Goal: Navigation & Orientation: Find specific page/section

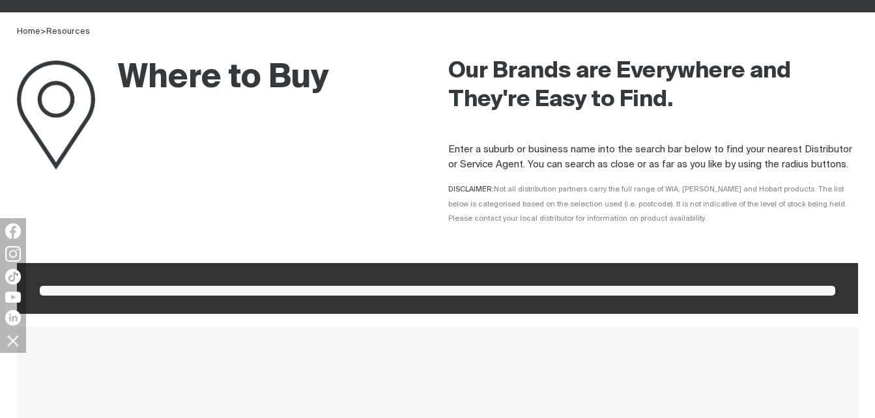
scroll to position [195, 0]
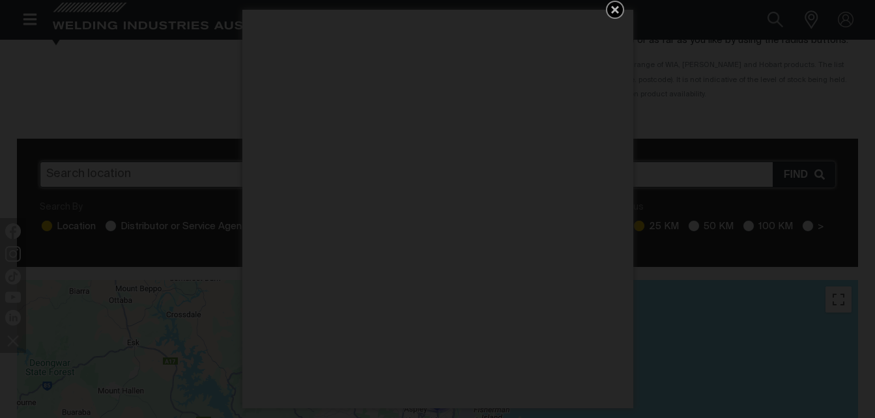
drag, startPoint x: 613, startPoint y: 8, endPoint x: 607, endPoint y: 14, distance: 8.3
click at [613, 7] on icon "Get 5 WIA Welding Guides Free!" at bounding box center [615, 10] width 8 height 8
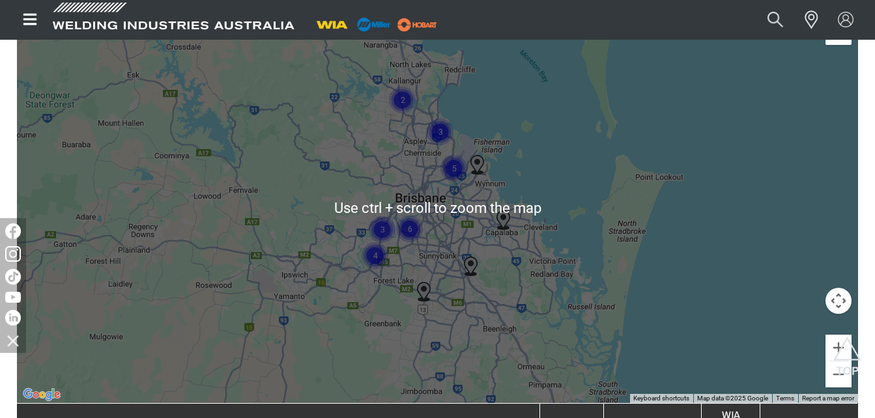
scroll to position [521, 0]
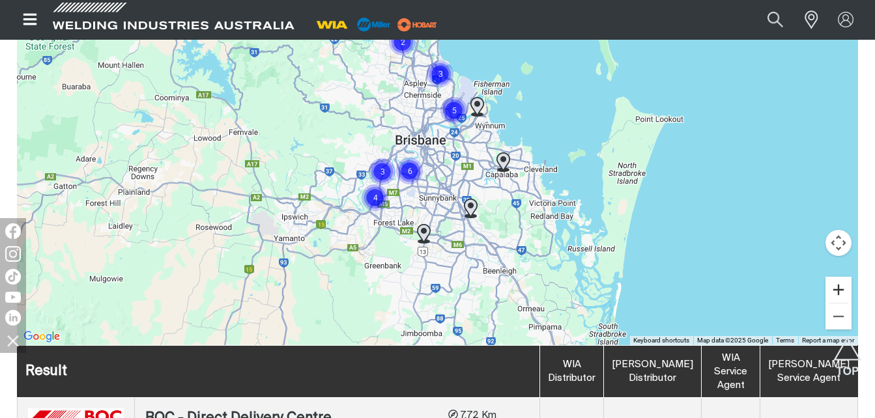
click at [846, 292] on button "Zoom in" at bounding box center [838, 290] width 26 height 26
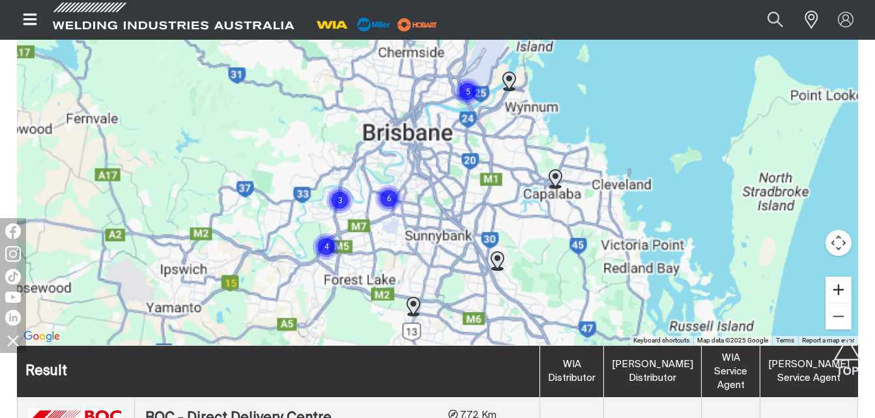
click at [844, 290] on button "Zoom in" at bounding box center [838, 290] width 26 height 26
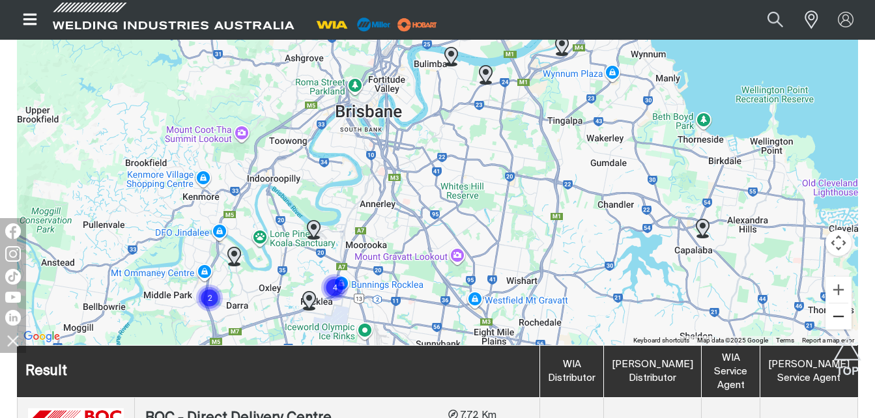
click at [838, 316] on button "Zoom out" at bounding box center [838, 317] width 26 height 26
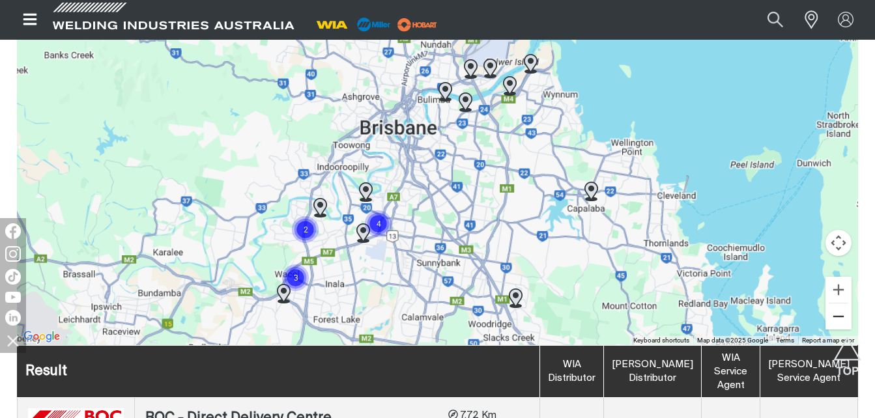
click at [838, 316] on button "Zoom out" at bounding box center [838, 317] width 26 height 26
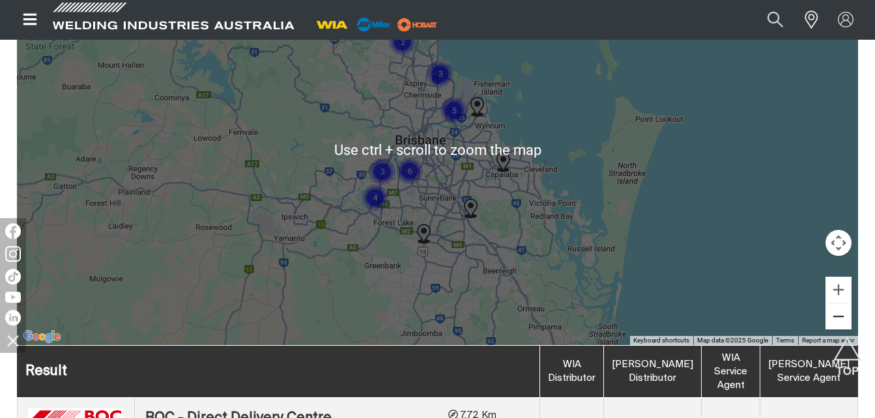
scroll to position [456, 0]
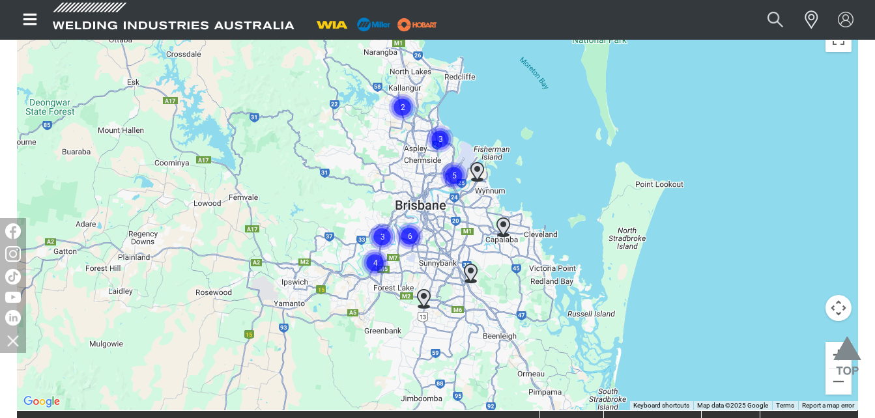
click at [842, 380] on img "Scroll to top" at bounding box center [847, 361] width 28 height 48
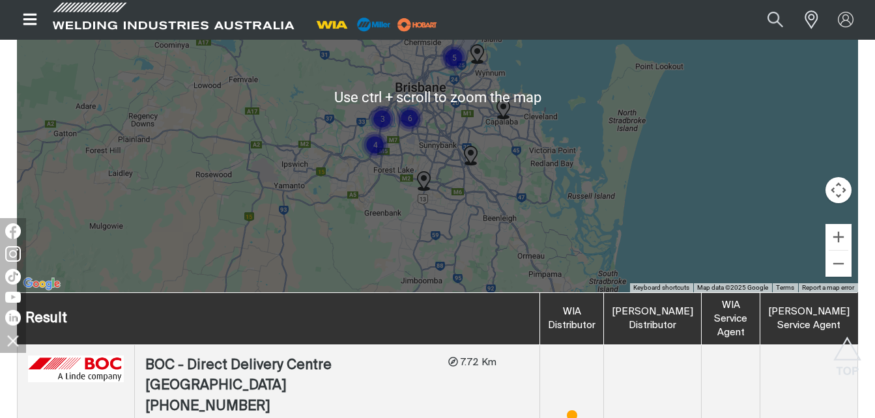
scroll to position [651, 0]
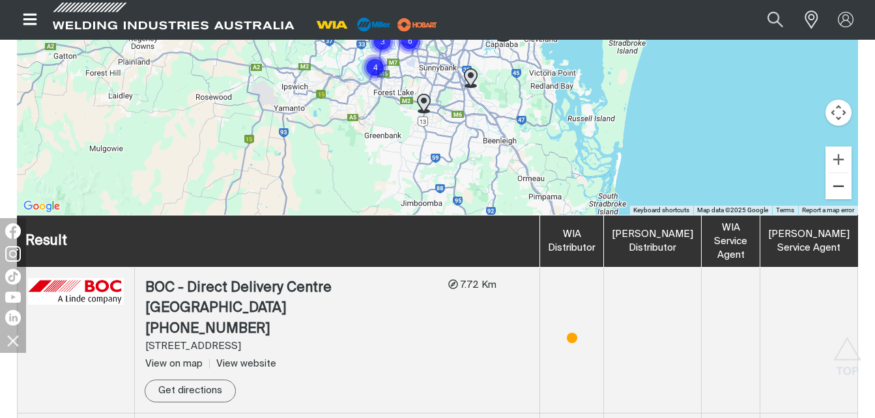
click at [839, 185] on button "Zoom out" at bounding box center [838, 186] width 26 height 26
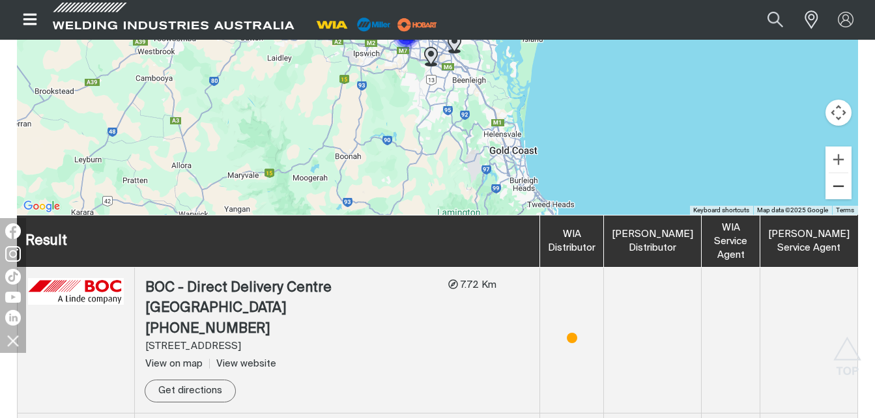
click at [839, 182] on button "Zoom out" at bounding box center [838, 186] width 26 height 26
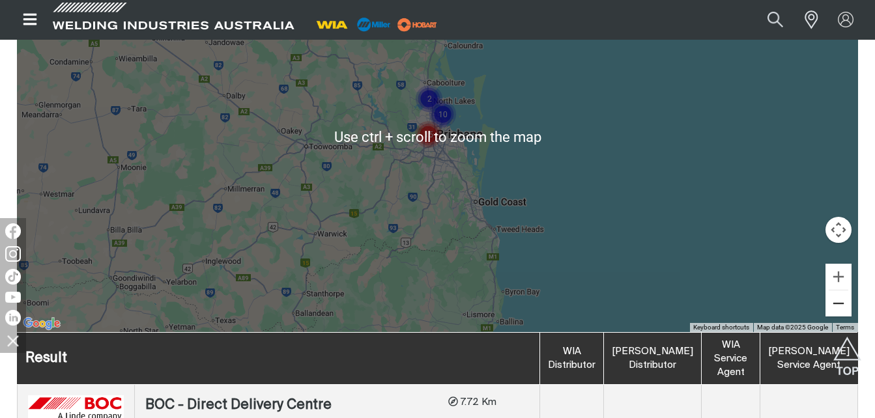
scroll to position [521, 0]
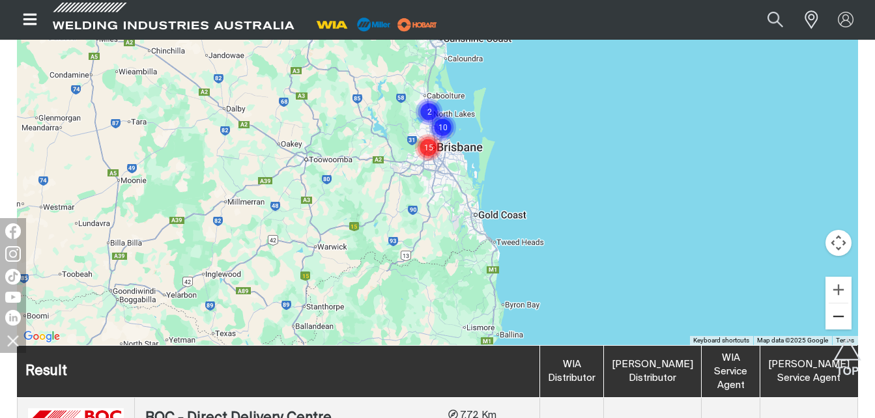
click at [835, 321] on button "Zoom out" at bounding box center [838, 317] width 26 height 26
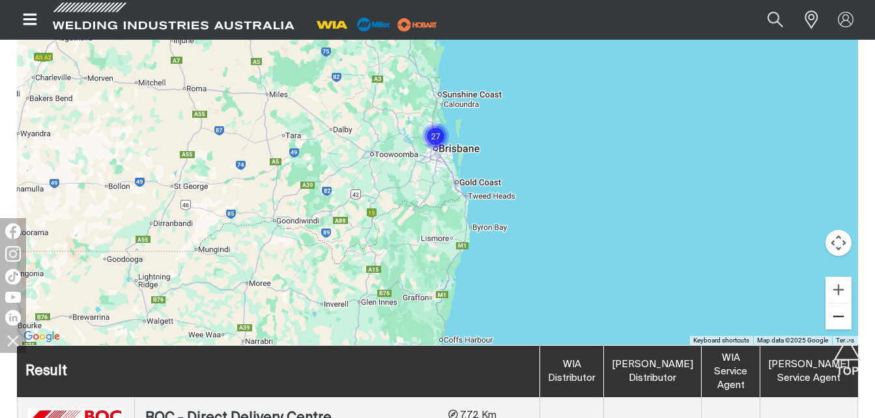
click at [835, 321] on button "Zoom out" at bounding box center [838, 317] width 26 height 26
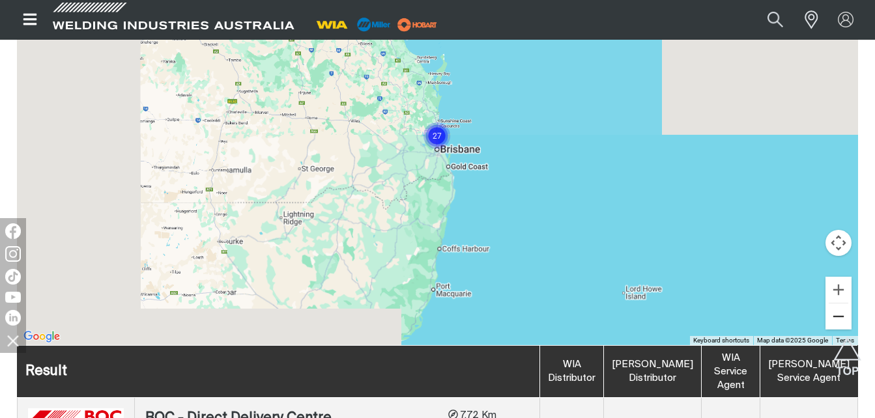
click at [835, 321] on button "Zoom out" at bounding box center [838, 317] width 26 height 26
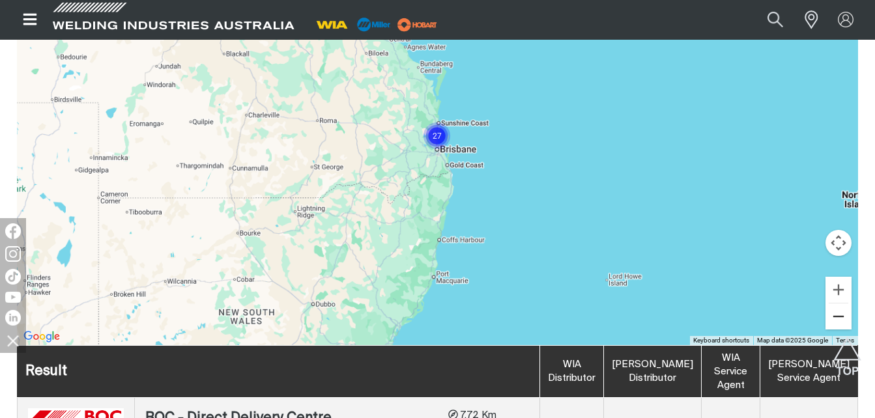
click at [835, 321] on button "Zoom out" at bounding box center [838, 317] width 26 height 26
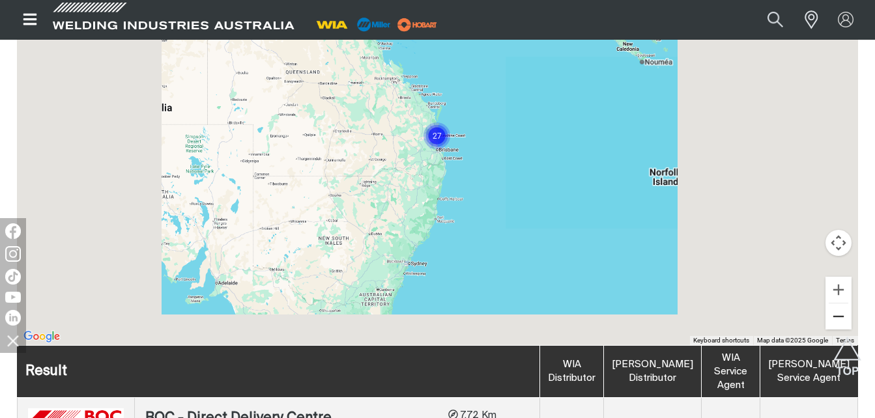
click at [835, 321] on button "Zoom out" at bounding box center [838, 317] width 26 height 26
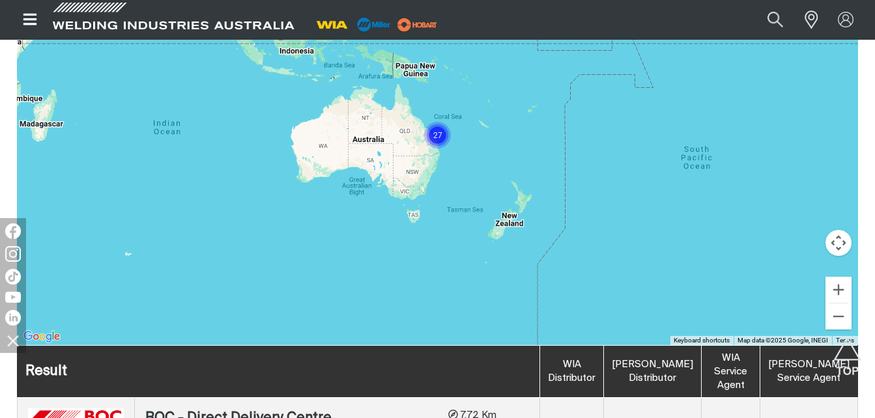
click at [415, 121] on div "To navigate, press the arrow keys." at bounding box center [437, 149] width 841 height 391
click at [421, 119] on div "To navigate, press the arrow keys." at bounding box center [437, 149] width 841 height 391
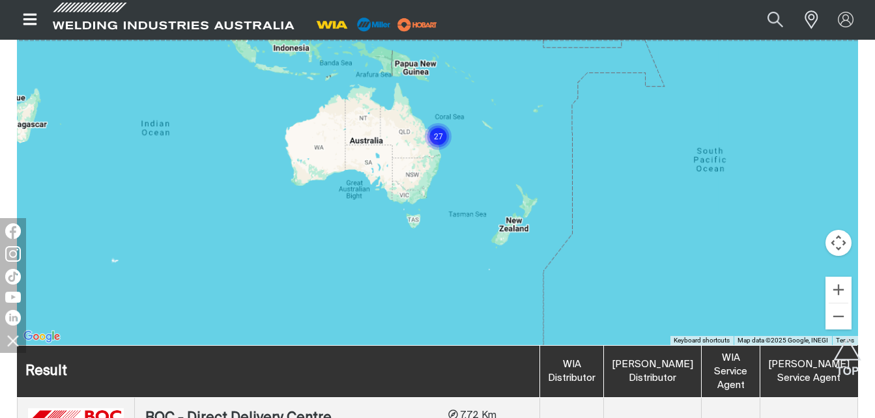
click at [421, 119] on div "To navigate, press the arrow keys." at bounding box center [437, 149] width 841 height 391
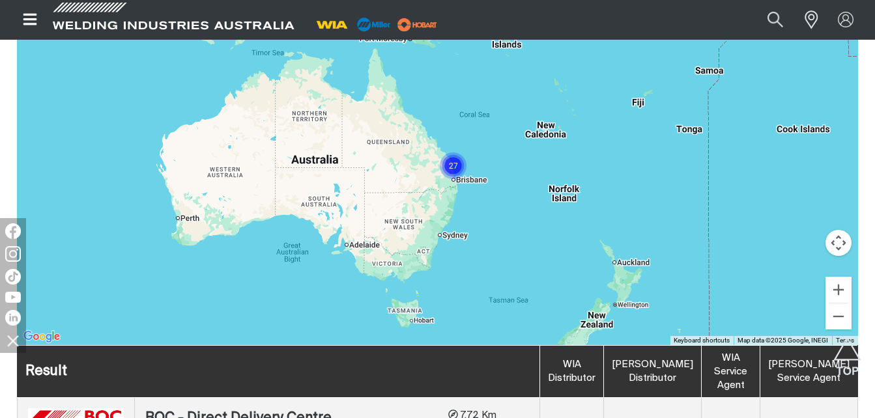
click at [418, 126] on div "To navigate, press the arrow keys." at bounding box center [437, 149] width 841 height 391
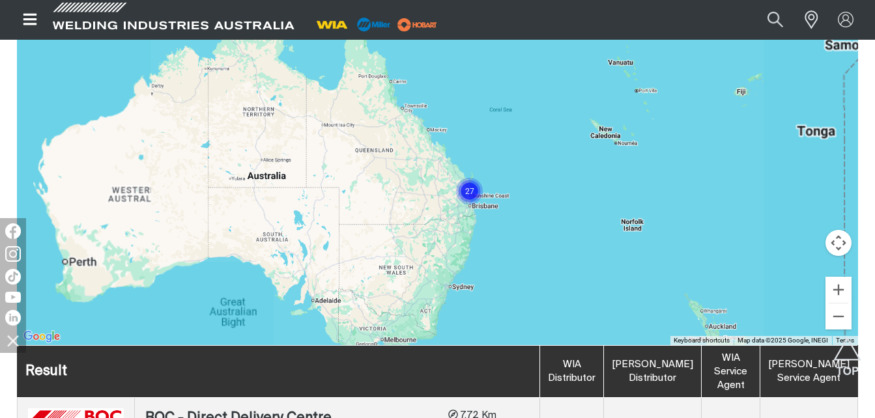
click at [418, 126] on div "To navigate, press the arrow keys." at bounding box center [437, 149] width 841 height 391
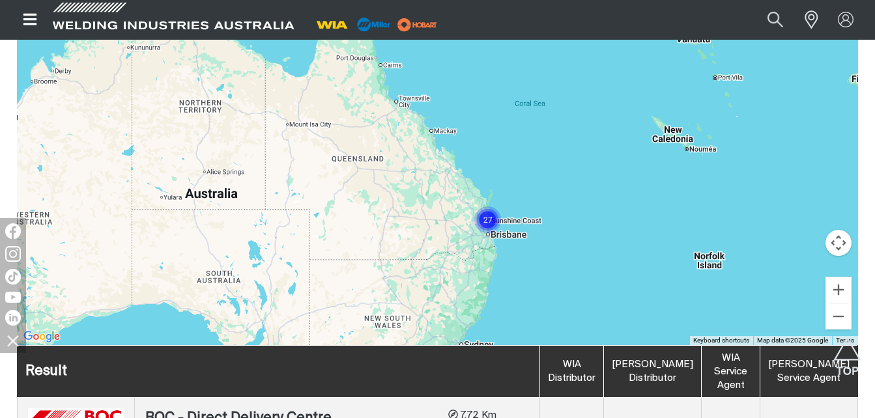
click at [417, 126] on div "To navigate, press the arrow keys." at bounding box center [437, 149] width 841 height 391
click at [401, 107] on div "To navigate, press the arrow keys." at bounding box center [437, 149] width 841 height 391
click at [400, 110] on div "To navigate, press the arrow keys." at bounding box center [437, 149] width 841 height 391
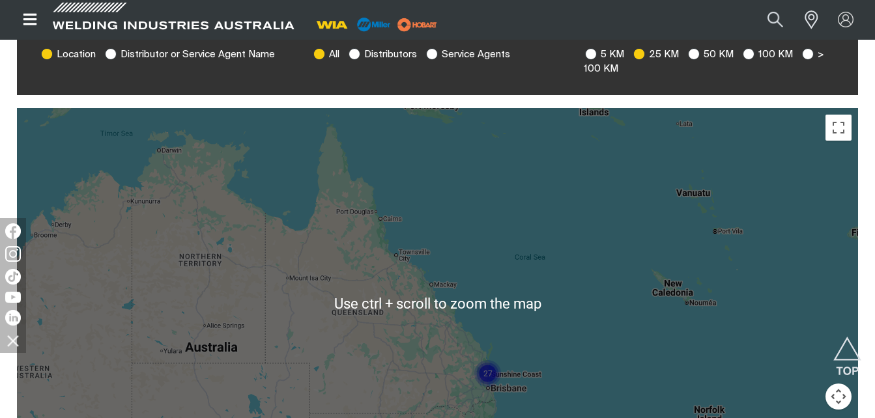
scroll to position [195, 0]
